Goal: Information Seeking & Learning: Compare options

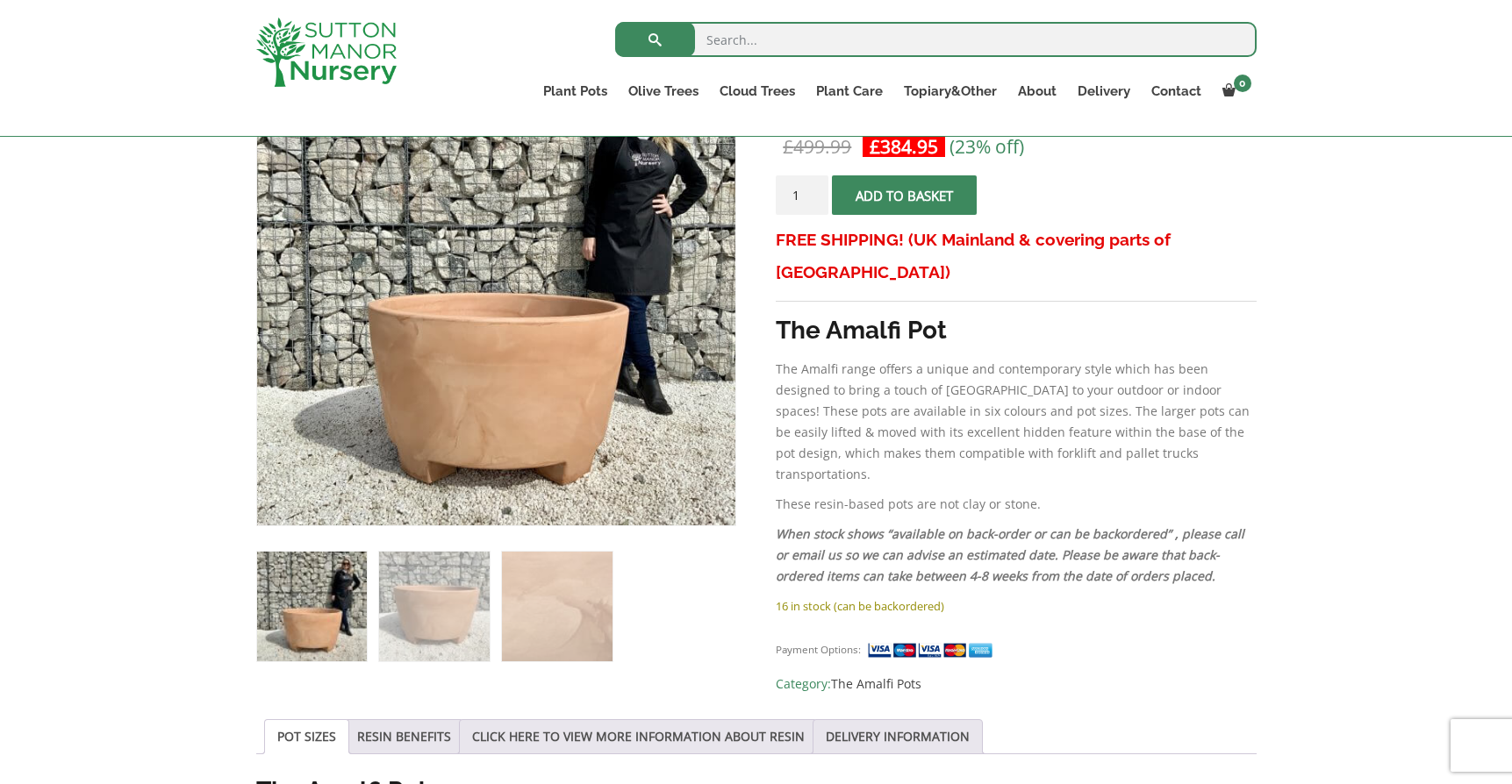
scroll to position [364, 0]
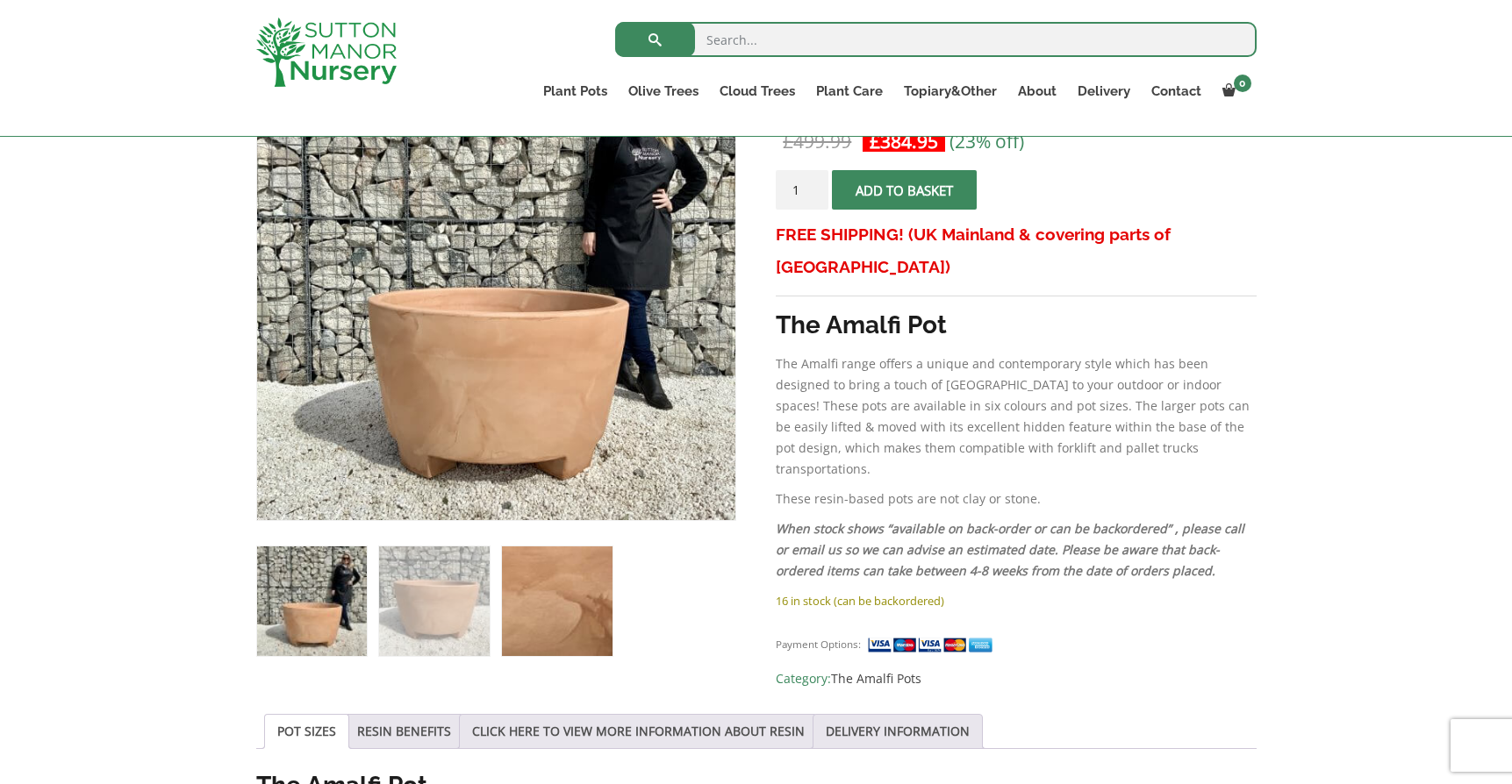
click at [525, 620] on img at bounding box center [557, 601] width 110 height 110
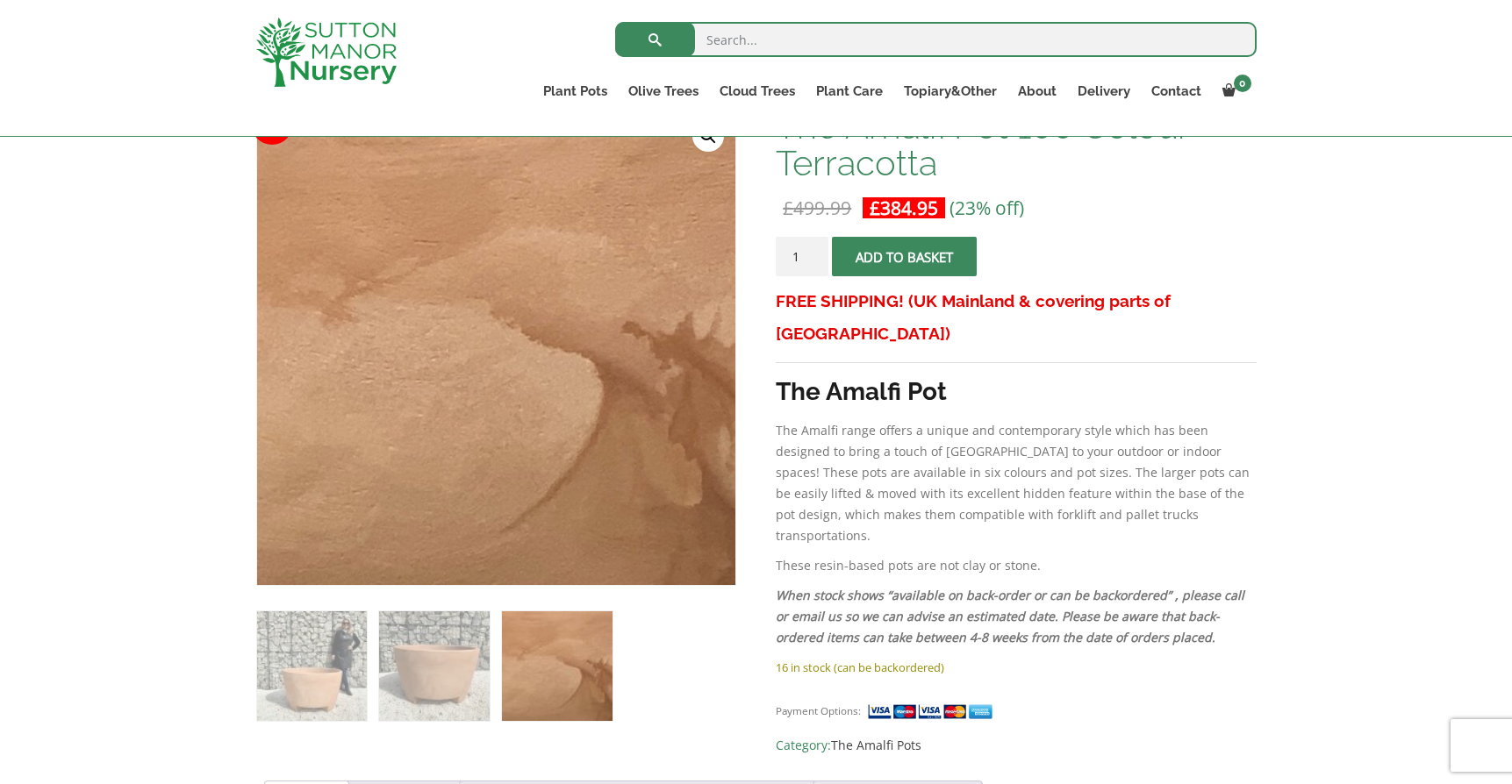
scroll to position [254, 0]
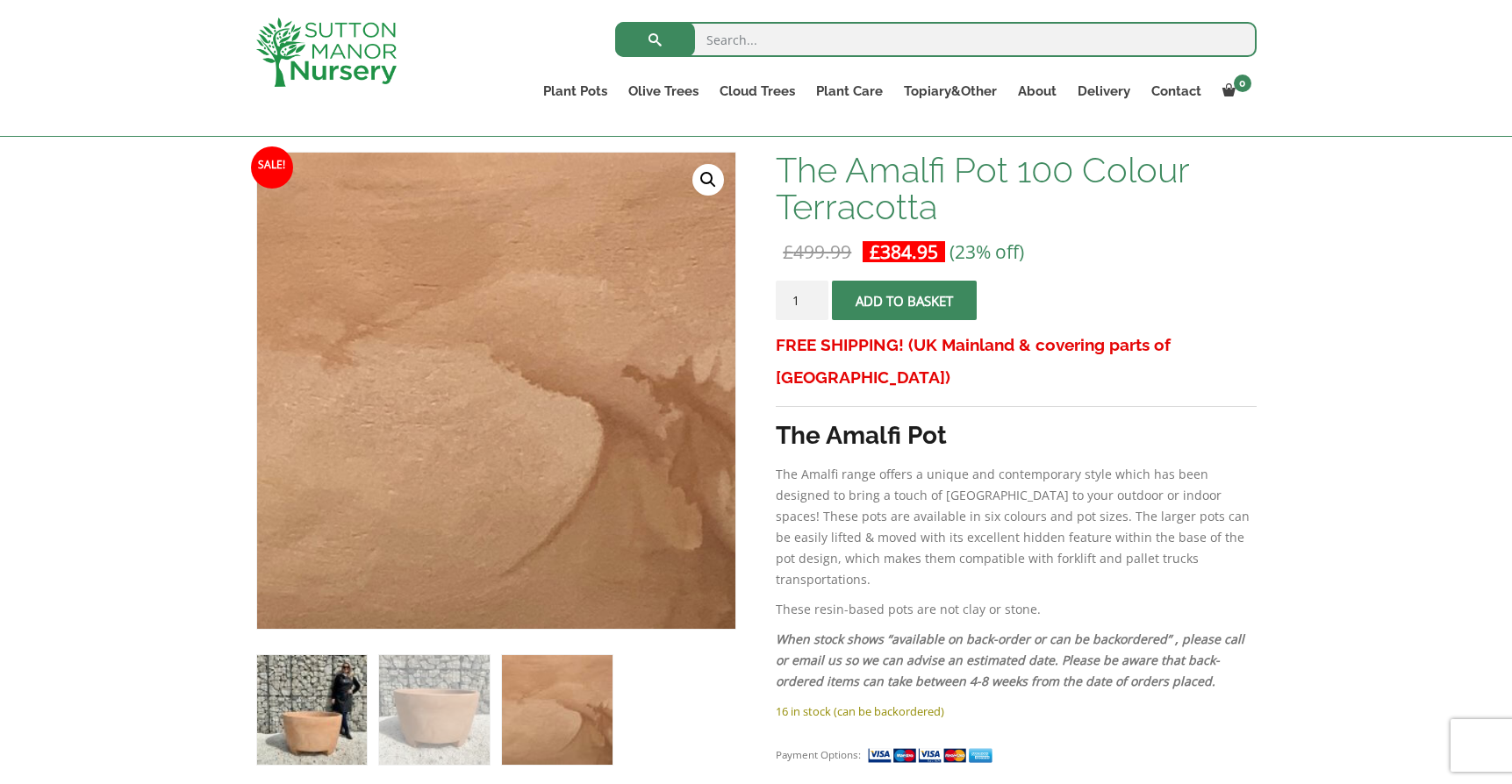
click at [332, 717] on img at bounding box center [312, 710] width 110 height 110
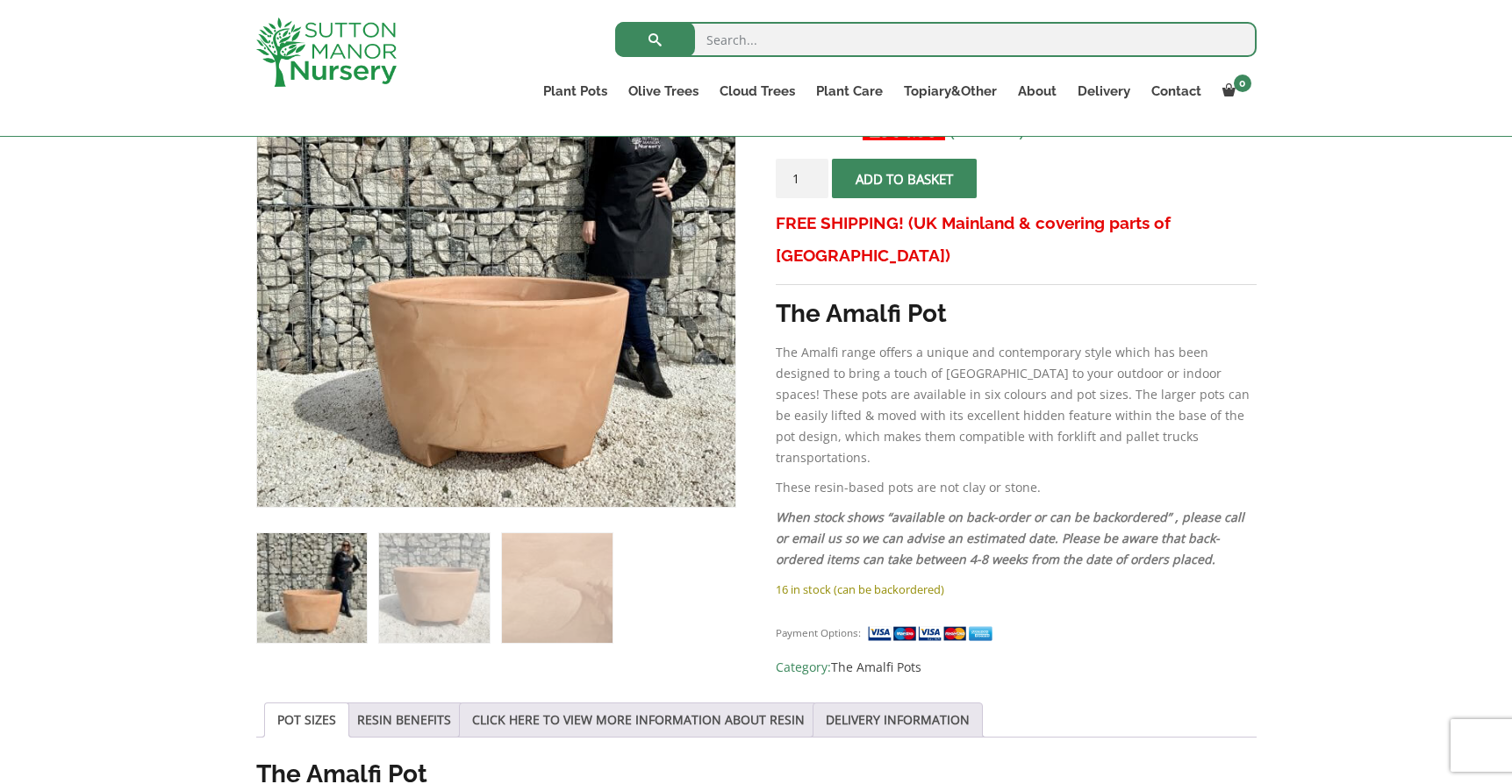
scroll to position [372, 0]
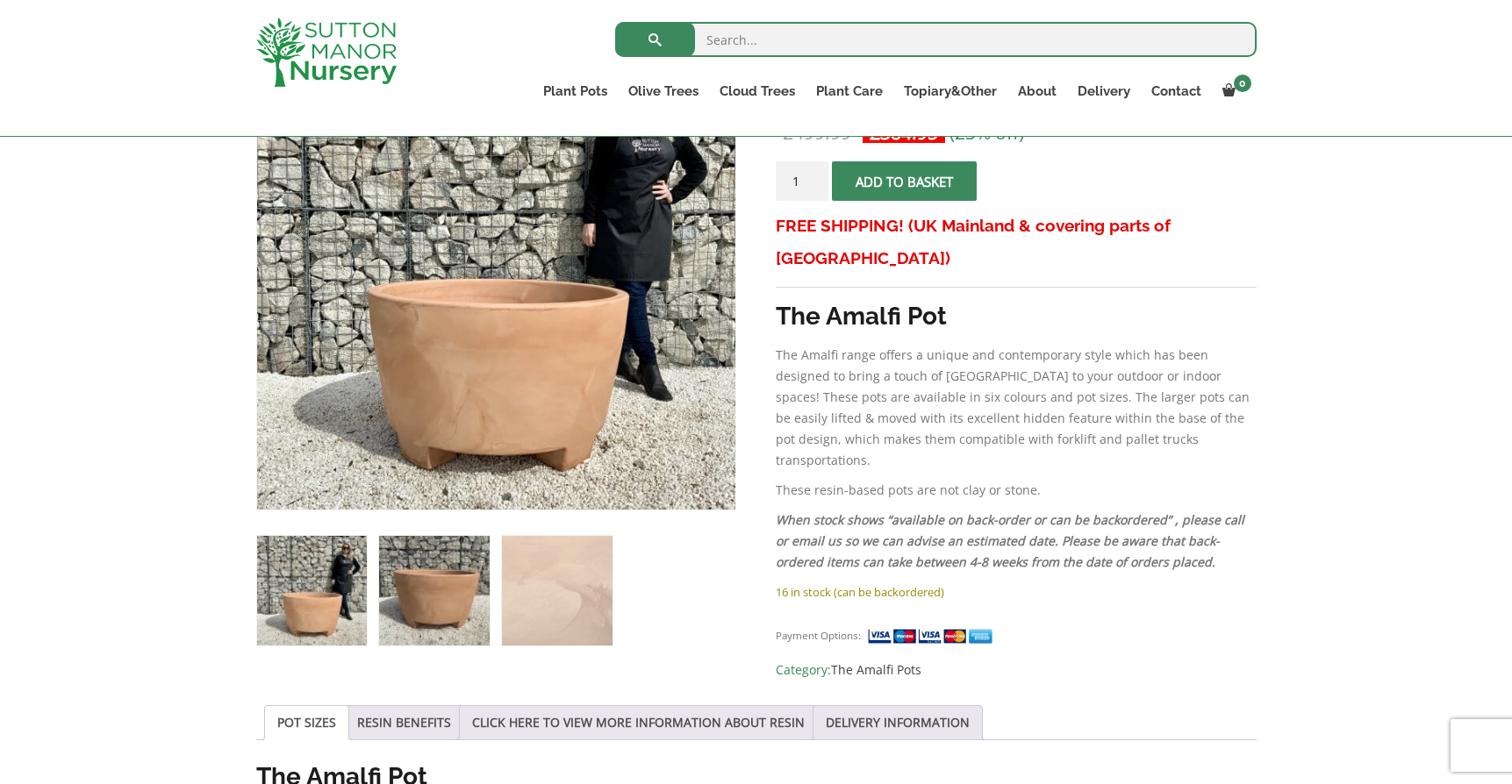
click at [420, 606] on img at bounding box center [434, 591] width 110 height 110
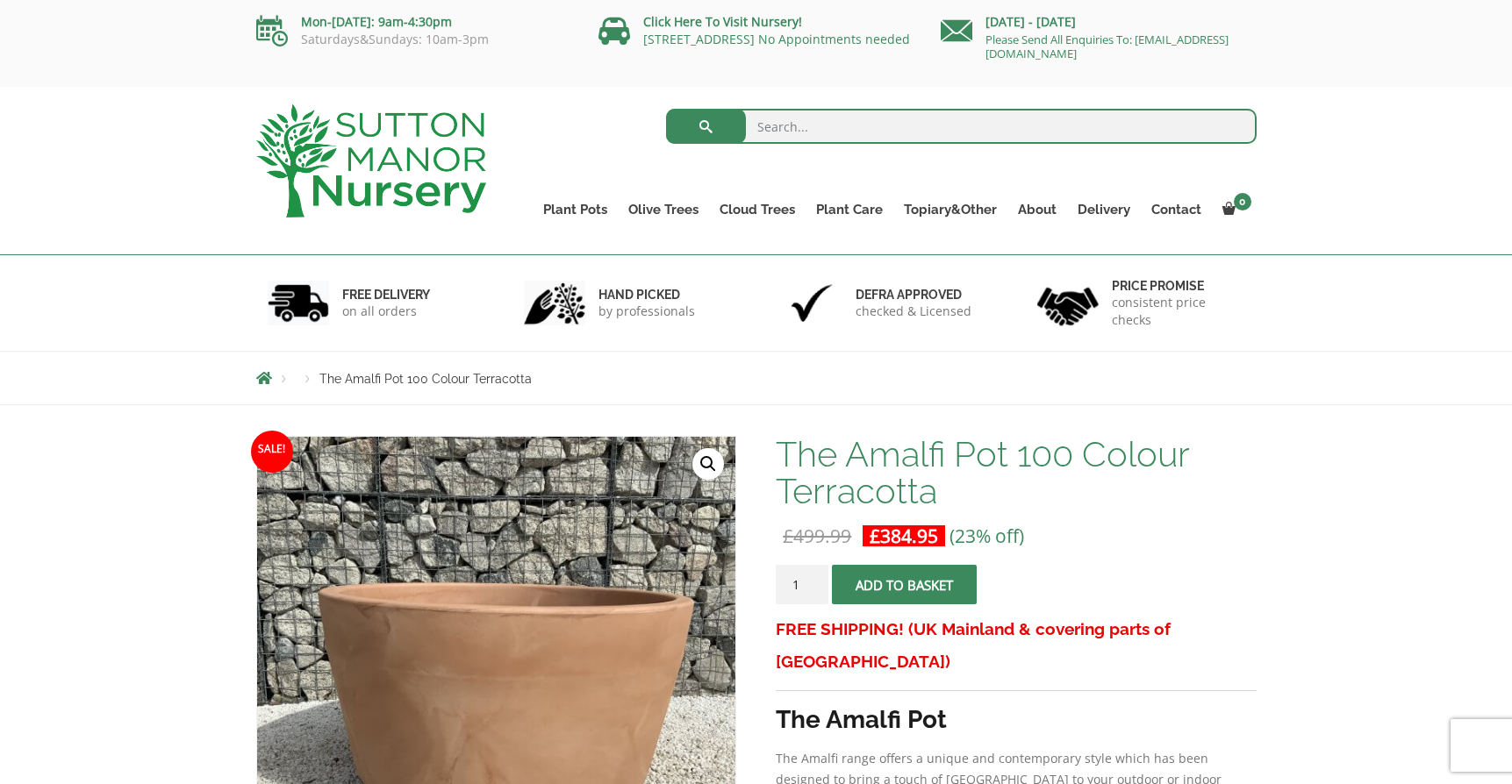
scroll to position [0, 0]
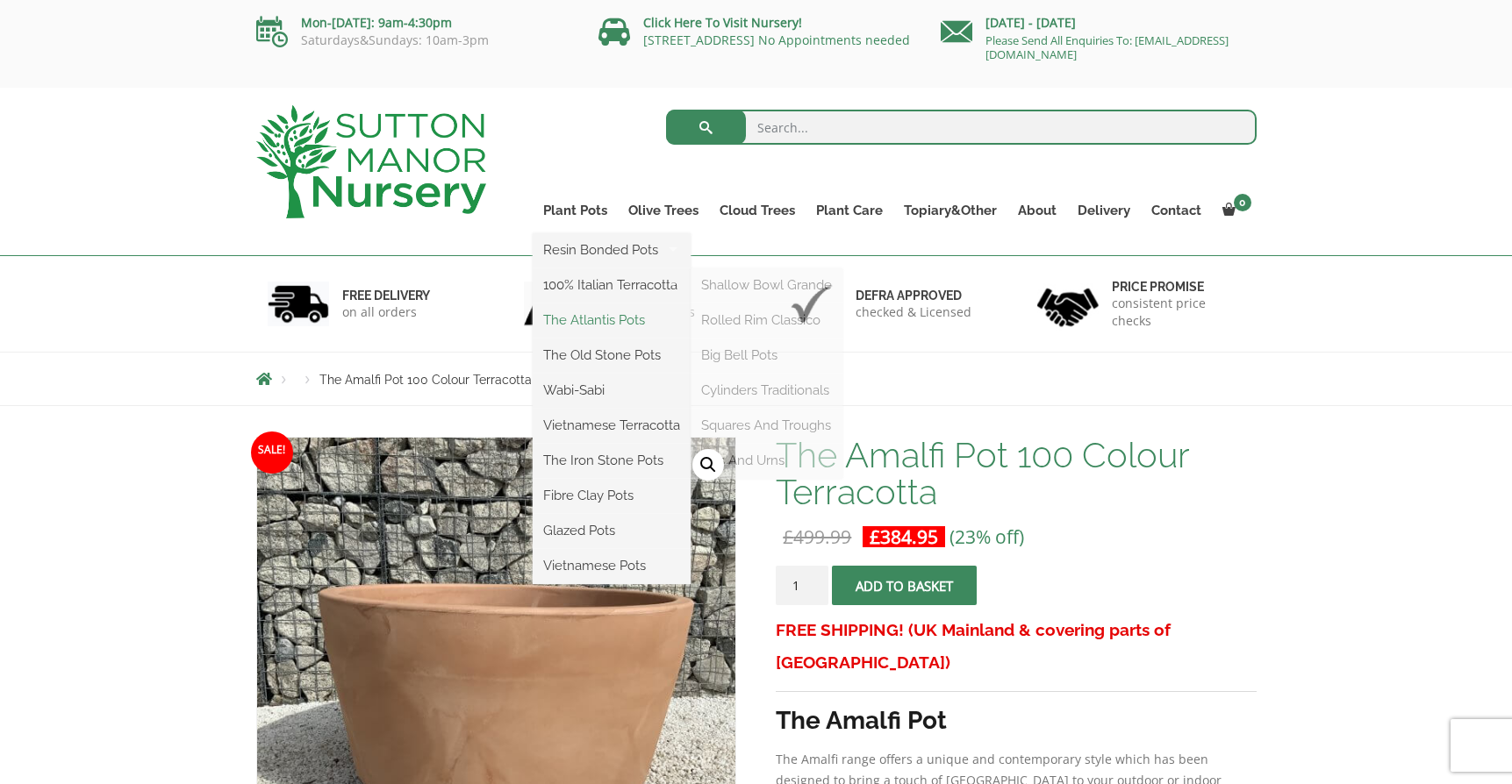
click at [580, 310] on link "The Atlantis Pots" at bounding box center [611, 320] width 158 height 27
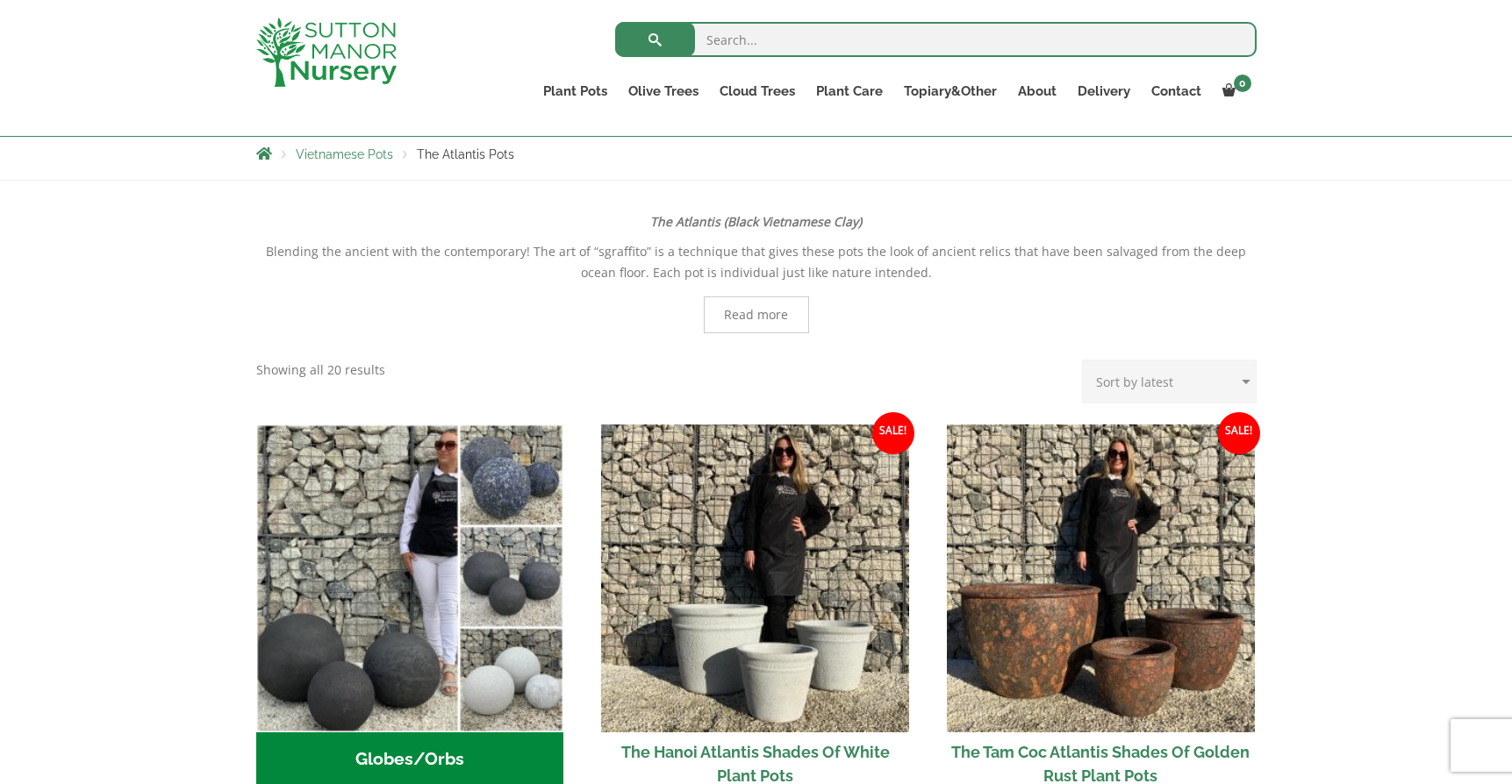
scroll to position [258, 0]
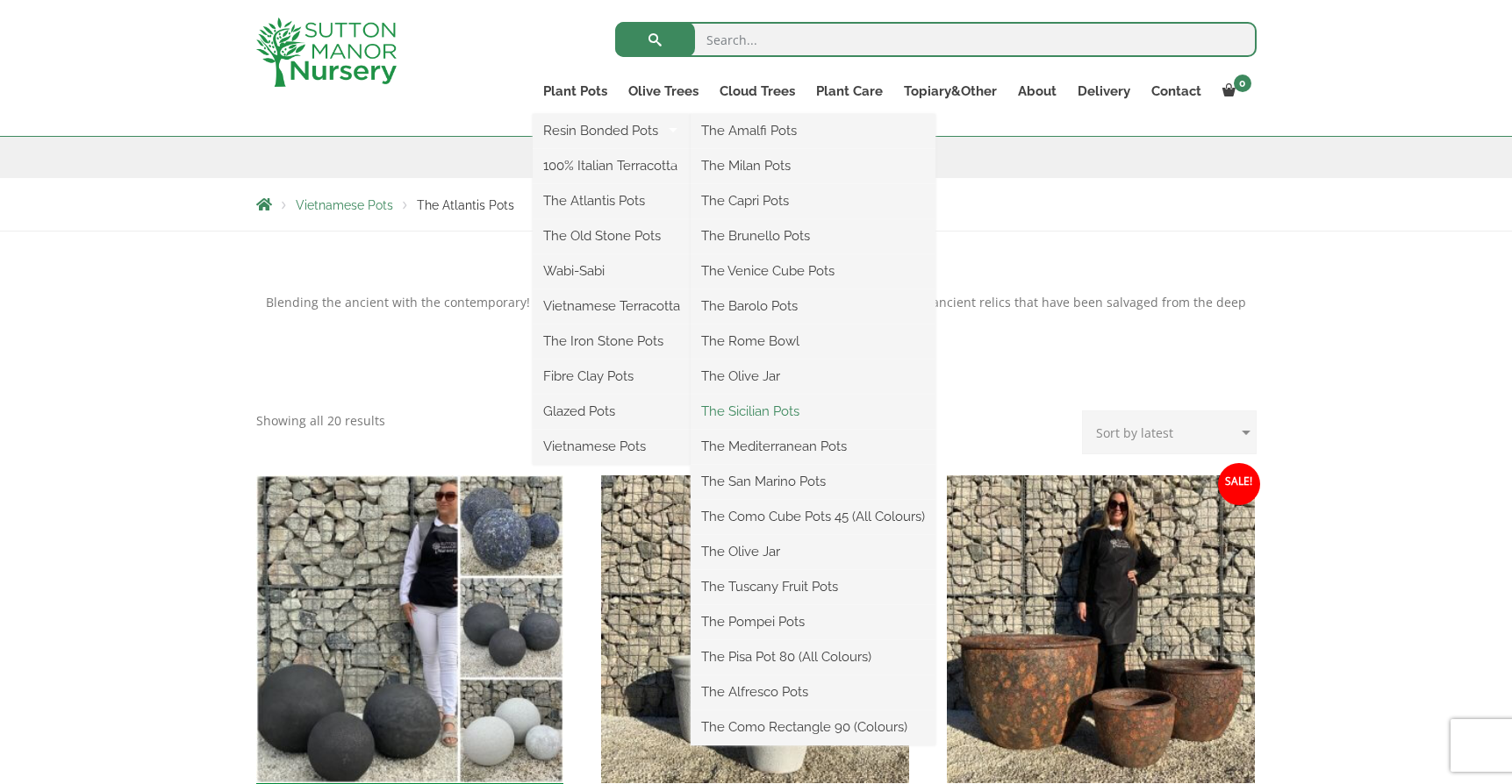
click at [741, 417] on link "The Sicilian Pots" at bounding box center [813, 412] width 245 height 27
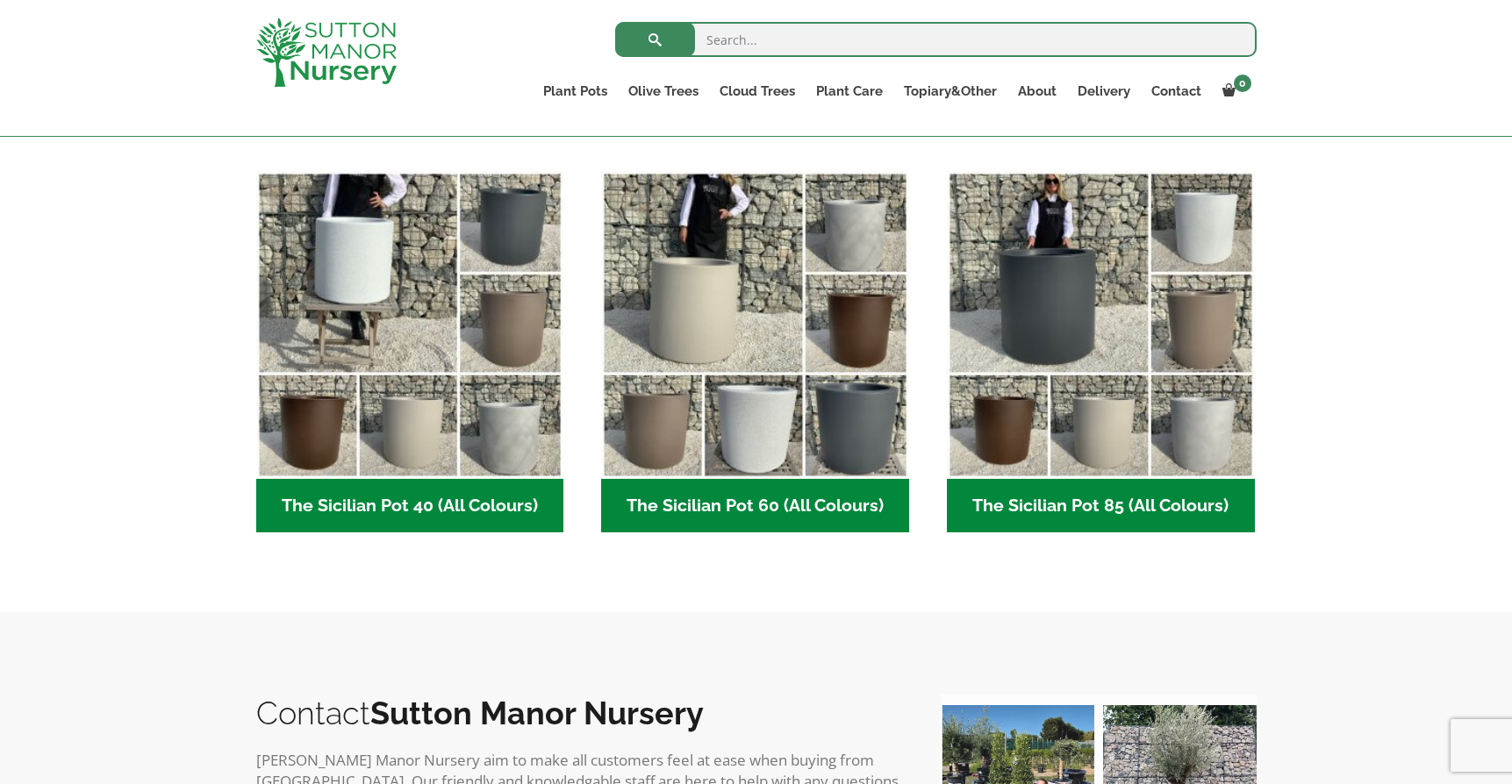
scroll to position [357, 0]
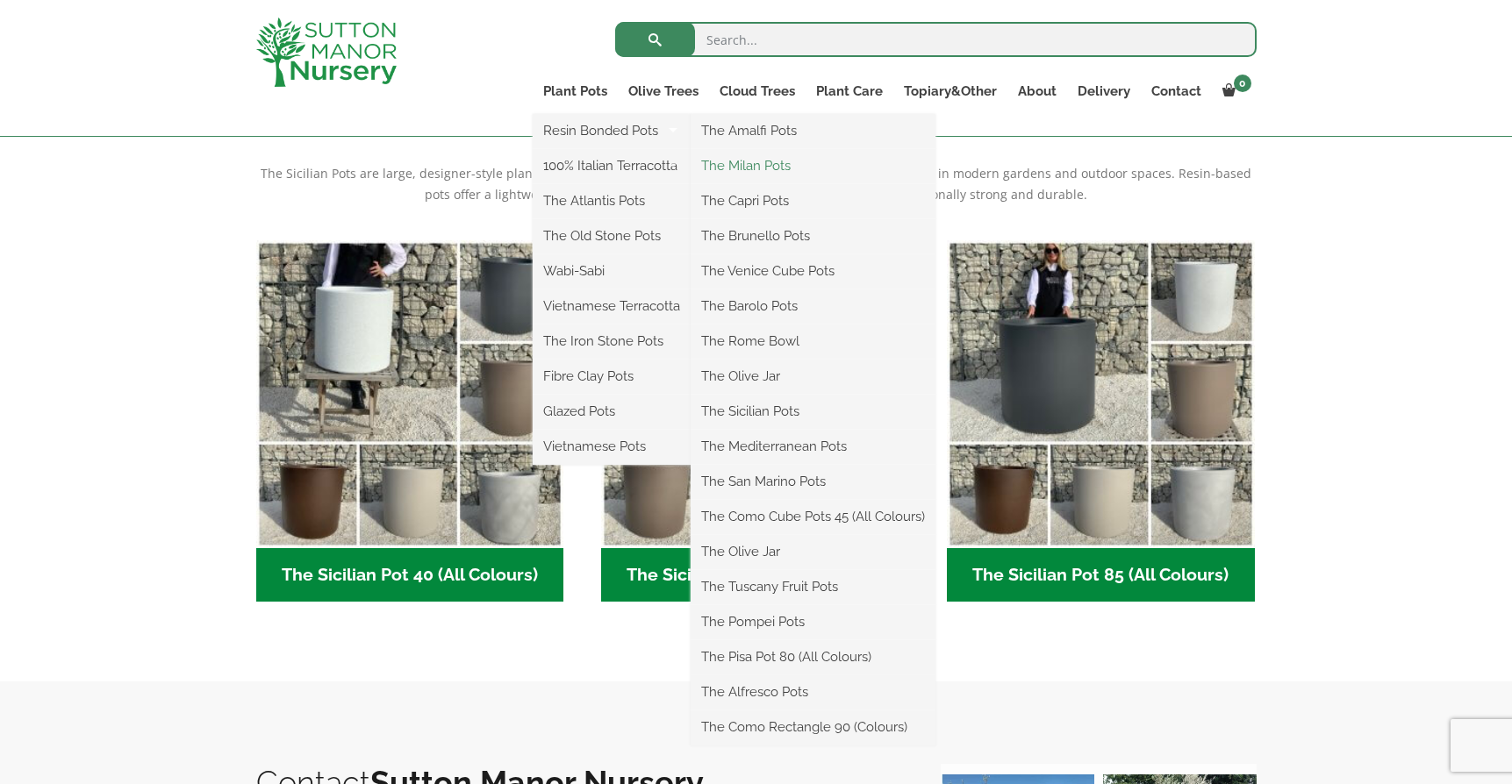
click at [725, 174] on link "The Milan Pots" at bounding box center [813, 166] width 245 height 27
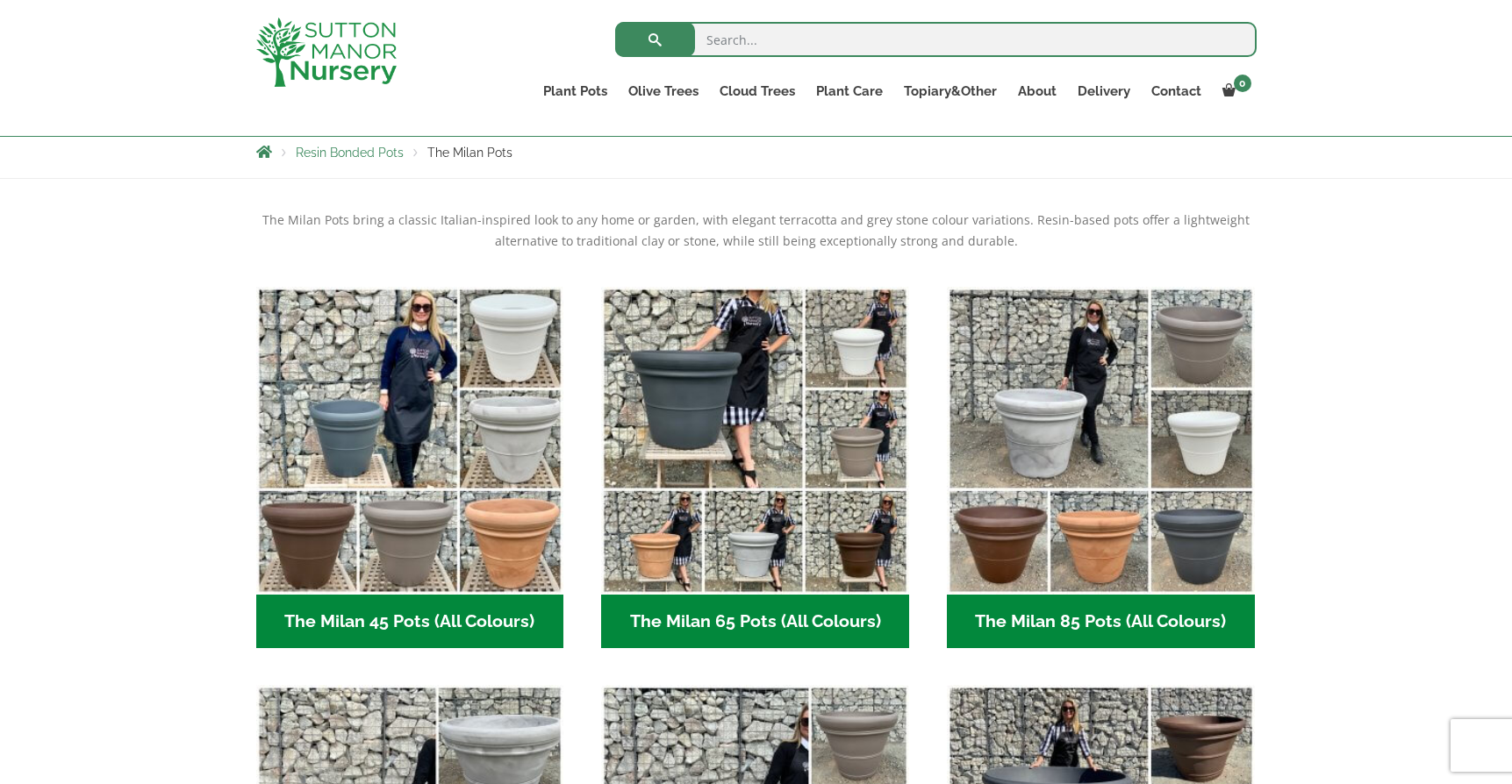
scroll to position [318, 0]
